Goal: Information Seeking & Learning: Learn about a topic

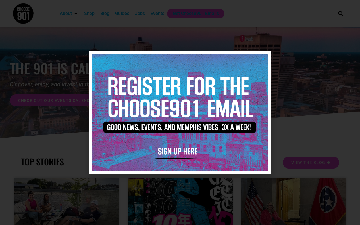
click at [264, 58] on icon "Close" at bounding box center [263, 59] width 4 height 4
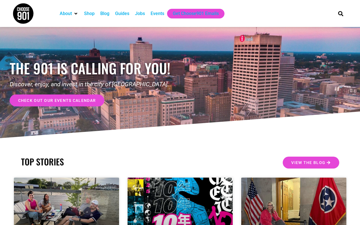
click at [144, 14] on div "Jobs" at bounding box center [140, 13] width 10 height 7
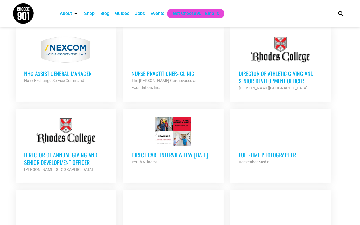
scroll to position [234, 0]
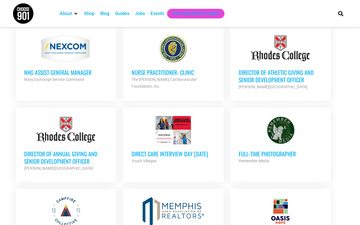
click at [256, 154] on h3 "Full-Time Photographer" at bounding box center [279, 153] width 83 height 7
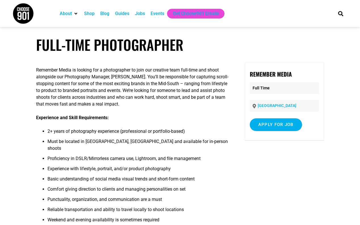
click at [267, 73] on strong "Remember Media" at bounding box center [270, 74] width 42 height 9
drag, startPoint x: 114, startPoint y: 77, endPoint x: 144, endPoint y: 79, distance: 30.4
click at [144, 79] on p "Remember Media is looking for a photographer to join our creative team full-tim…" at bounding box center [133, 87] width 194 height 41
copy p "Ashley Benham"
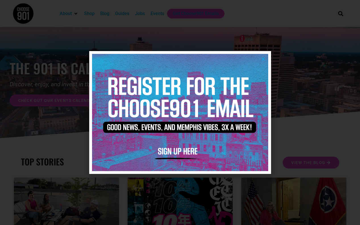
click at [264, 62] on img at bounding box center [180, 112] width 176 height 117
click at [261, 55] on img at bounding box center [180, 112] width 176 height 117
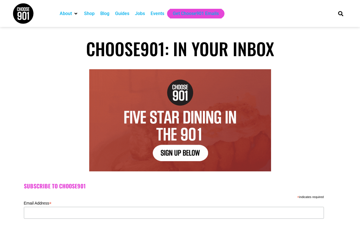
click at [145, 13] on div "Jobs" at bounding box center [140, 13] width 10 height 7
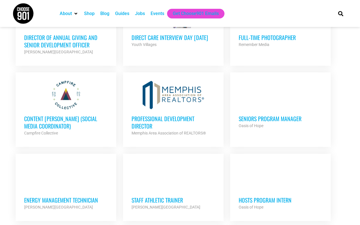
scroll to position [347, 0]
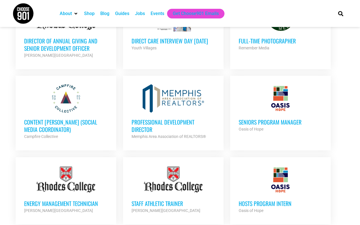
click at [63, 120] on h3 "Content Kindler (Social Media Coordinator)" at bounding box center [65, 125] width 83 height 15
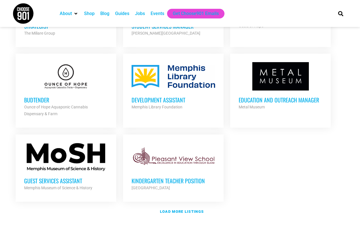
scroll to position [607, 0]
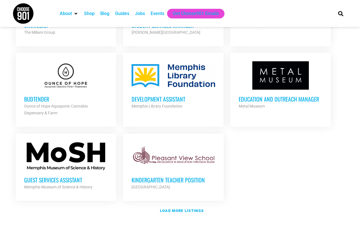
click at [44, 97] on h3 "Budtender" at bounding box center [65, 98] width 83 height 7
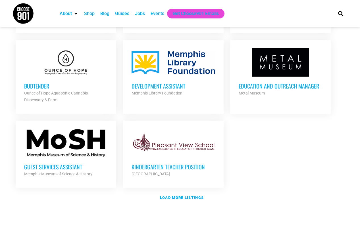
scroll to position [630, 0]
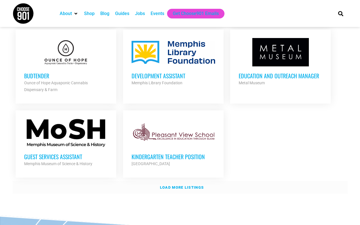
click at [179, 187] on strong "Load more listings" at bounding box center [182, 187] width 44 height 4
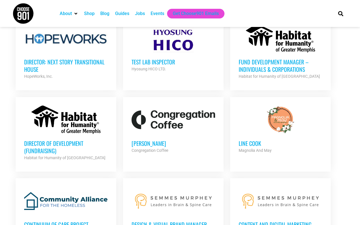
scroll to position [1064, 0]
click at [167, 119] on div at bounding box center [172, 119] width 83 height 28
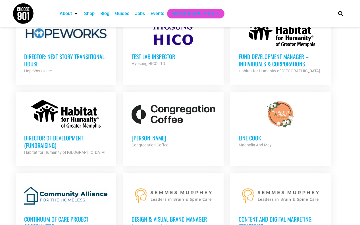
scroll to position [1070, 0]
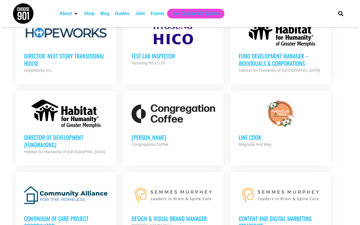
click at [245, 134] on h3 "Line cook" at bounding box center [279, 137] width 83 height 7
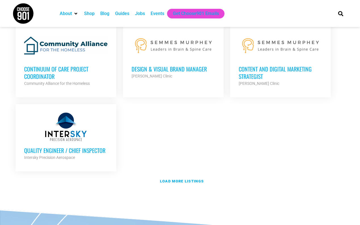
scroll to position [1220, 0]
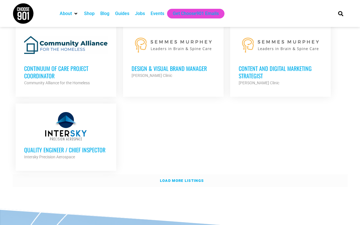
click at [172, 179] on strong "Load more listings" at bounding box center [182, 181] width 44 height 4
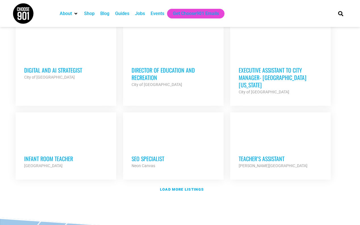
scroll to position [1721, 0]
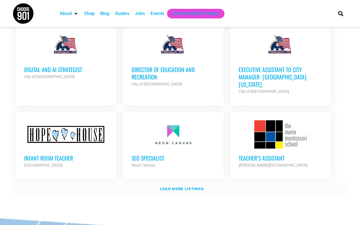
click at [183, 187] on strong "Load more listings" at bounding box center [182, 189] width 44 height 4
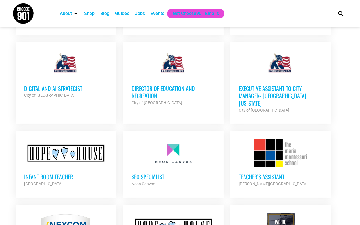
scroll to position [1707, 0]
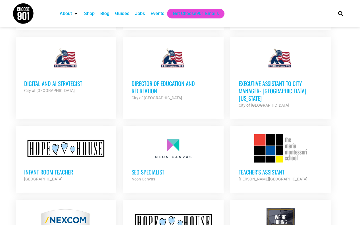
click at [54, 168] on h3 "Infant Room Teacher" at bounding box center [65, 171] width 83 height 7
